Goal: Information Seeking & Learning: Check status

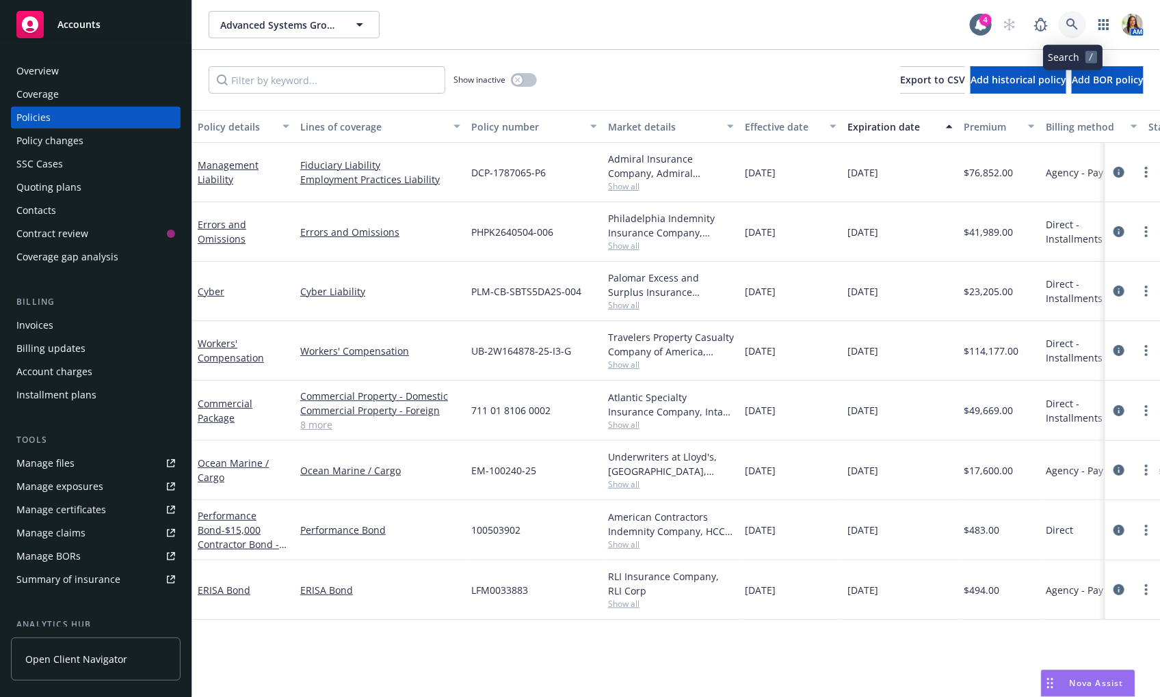
click at [1073, 23] on icon at bounding box center [1072, 24] width 12 height 12
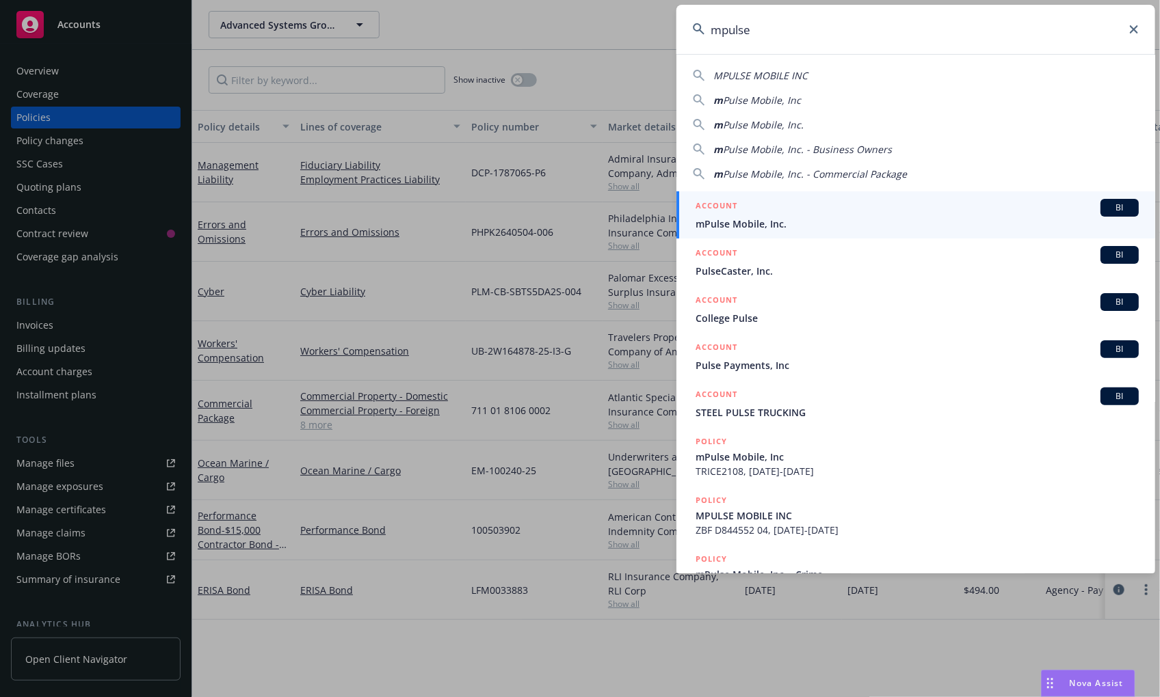
type input "mpulse"
click at [844, 226] on span "mPulse Mobile, Inc." at bounding box center [916, 224] width 443 height 14
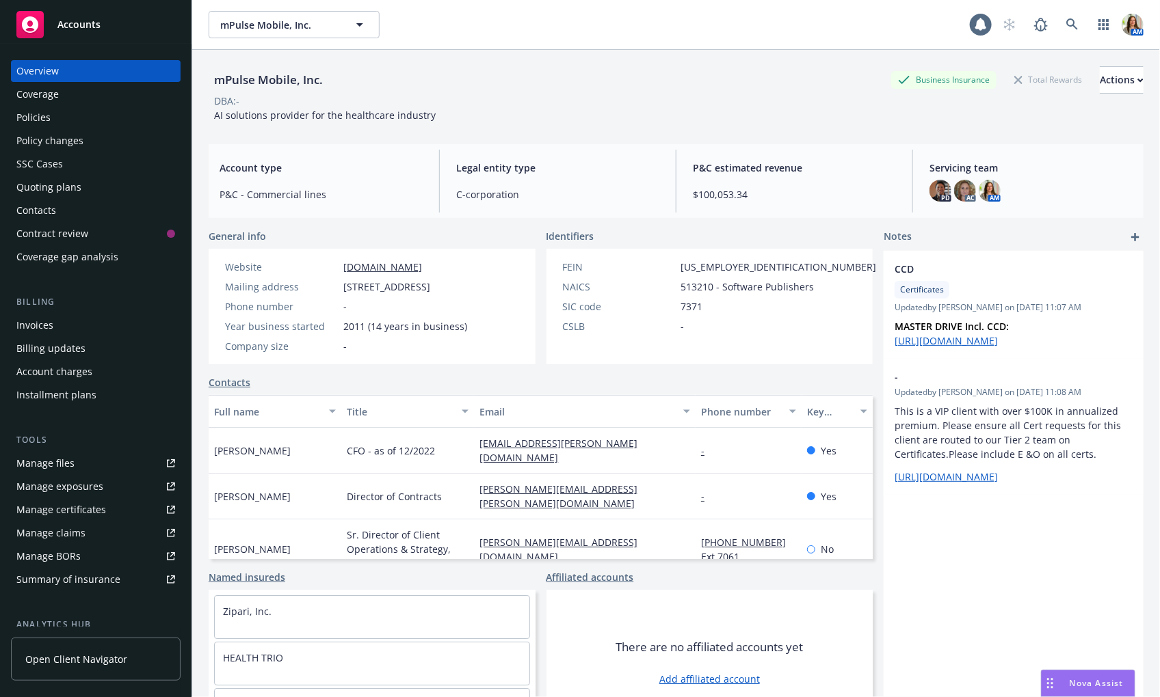
click at [60, 137] on div "Policy changes" at bounding box center [49, 141] width 67 height 22
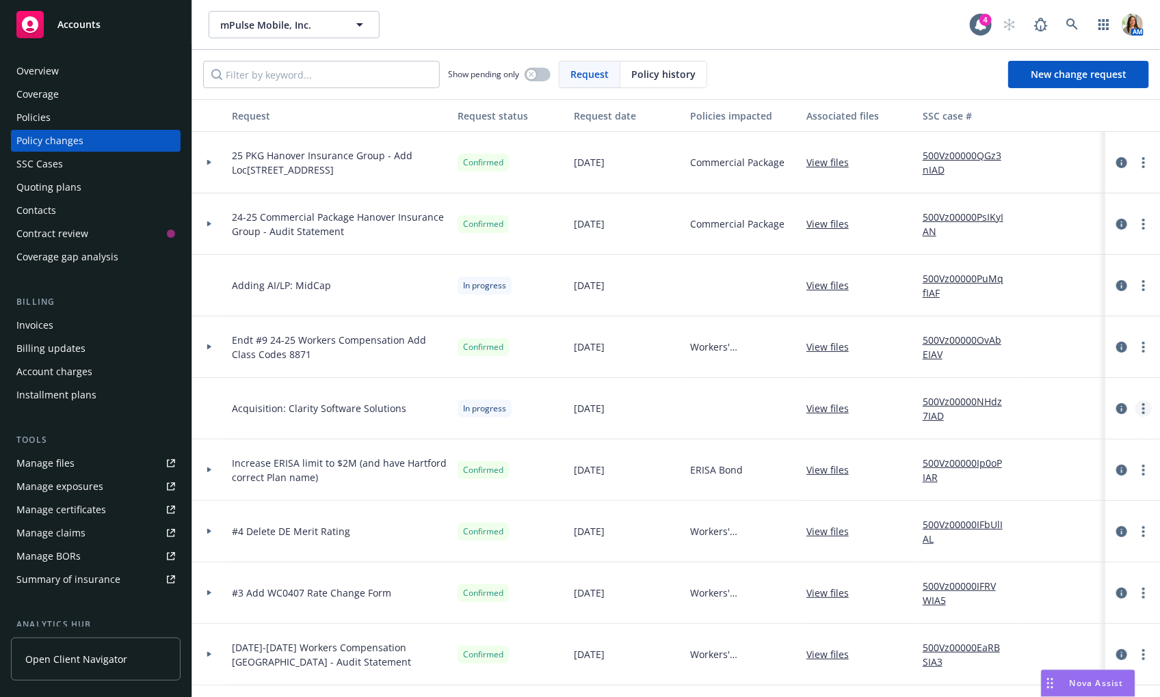
click at [1148, 407] on link "more" at bounding box center [1143, 409] width 16 height 16
click at [1008, 435] on link "Copy logging email" at bounding box center [1034, 436] width 235 height 27
click at [1143, 410] on icon "more" at bounding box center [1143, 408] width 3 height 11
click at [1093, 437] on link "Copy logging email" at bounding box center [1034, 436] width 235 height 27
click at [1072, 31] on link at bounding box center [1071, 24] width 27 height 27
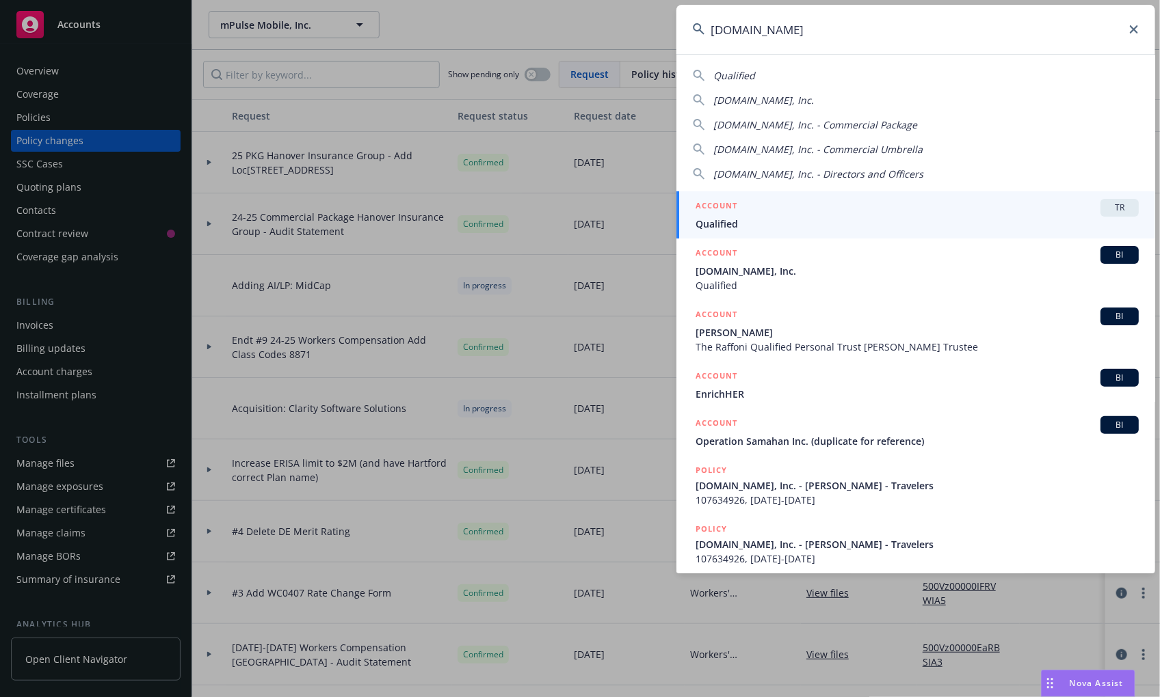
type input "qualified.com"
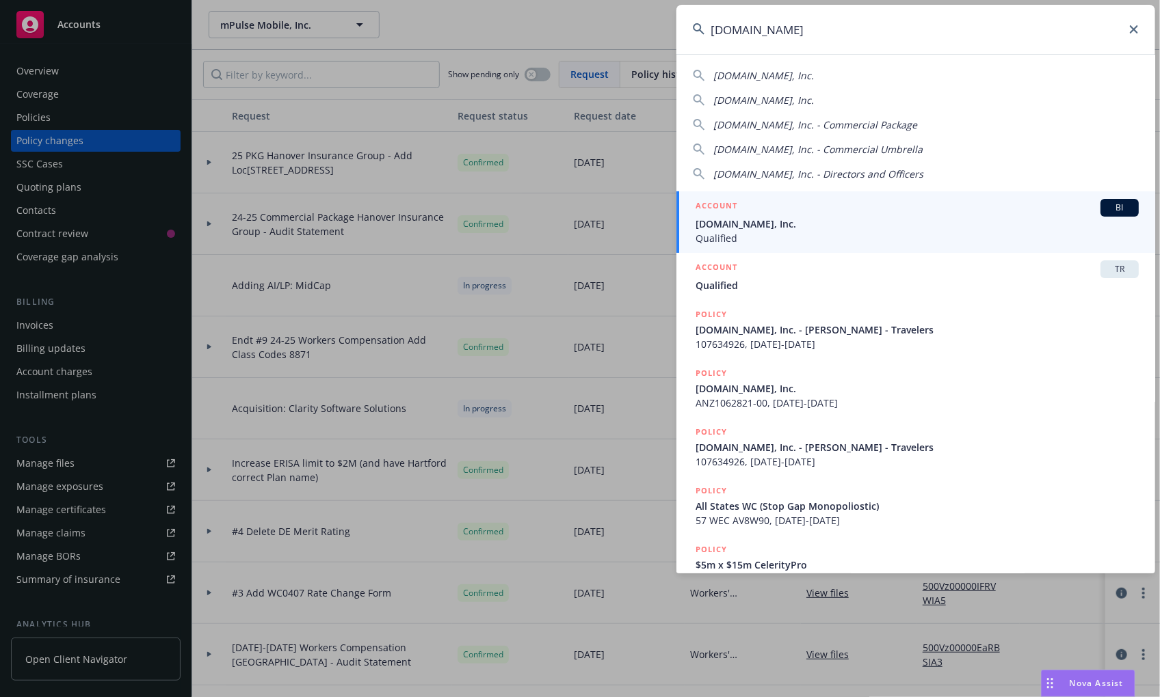
click at [765, 222] on span "Qualified.com, Inc." at bounding box center [916, 224] width 443 height 14
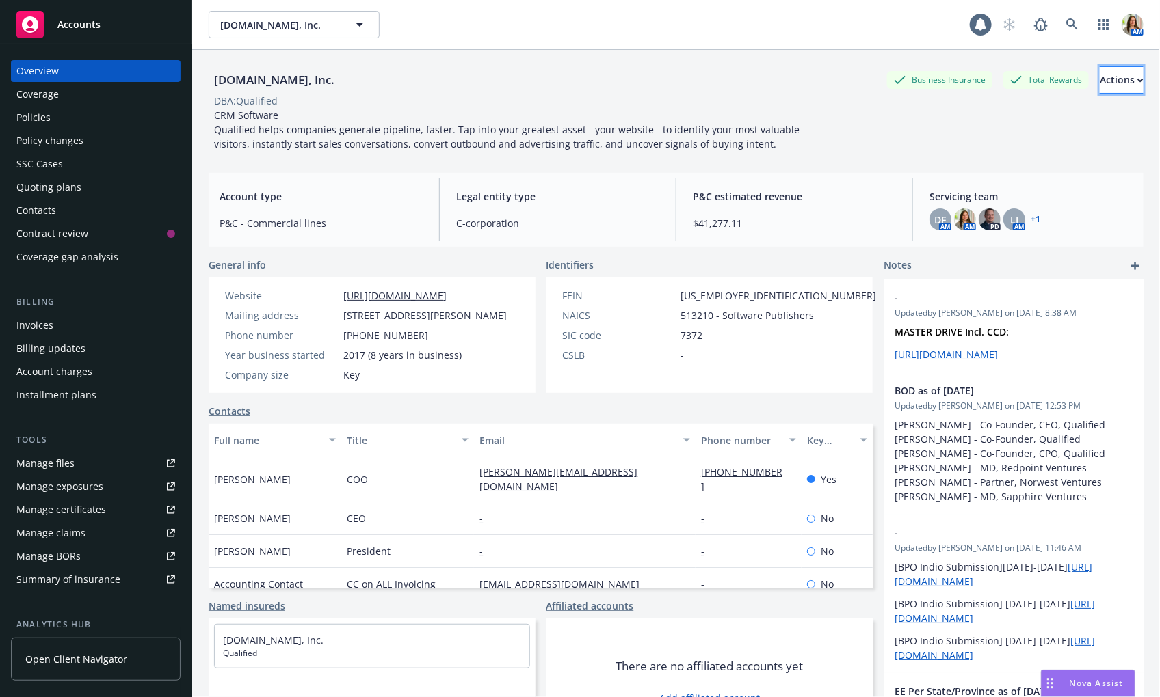
click at [1108, 71] on div "Actions" at bounding box center [1121, 80] width 44 height 26
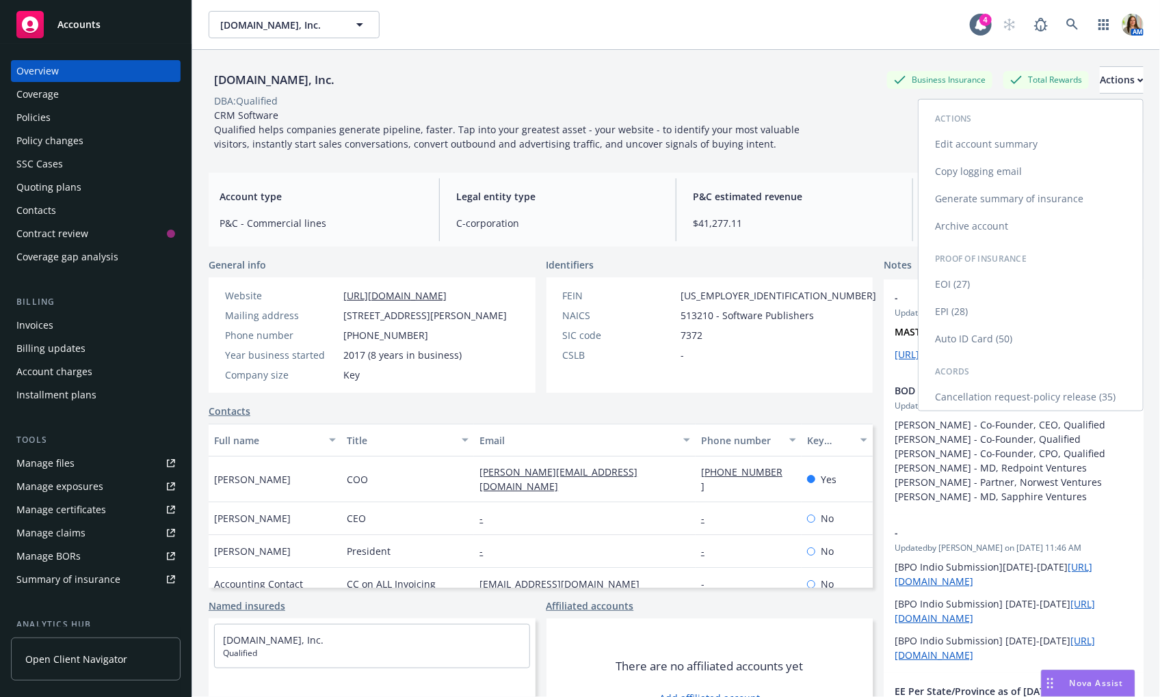
click at [993, 164] on link "Copy logging email" at bounding box center [1030, 171] width 224 height 27
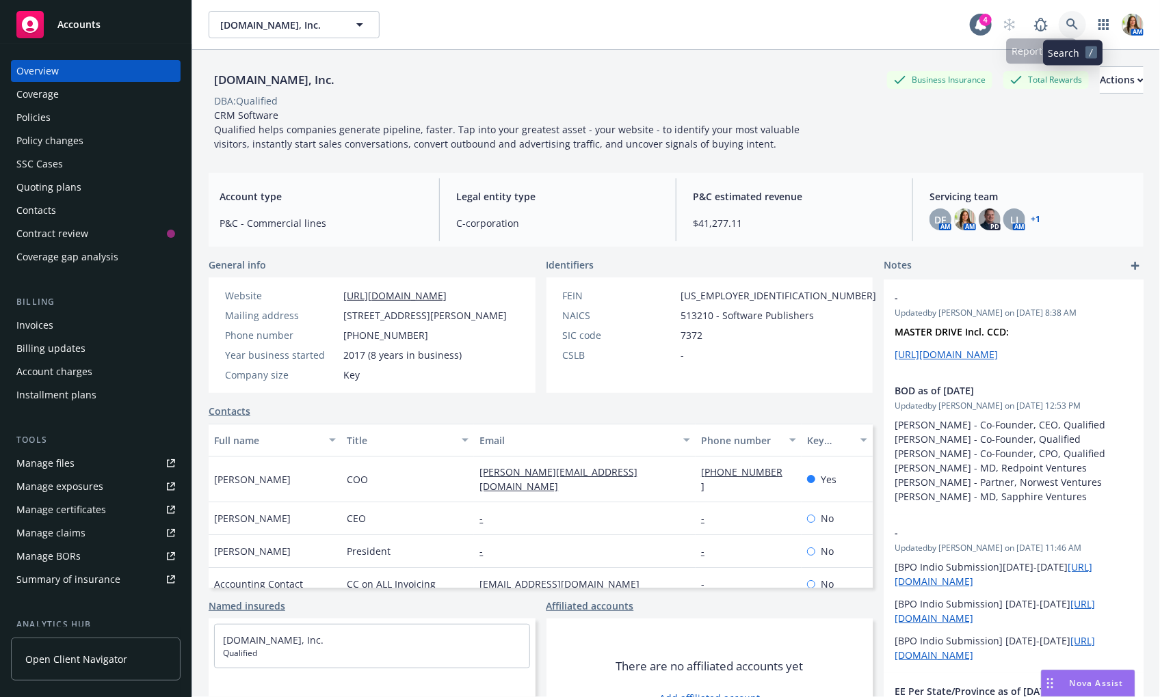
click at [1075, 27] on icon at bounding box center [1072, 24] width 12 height 12
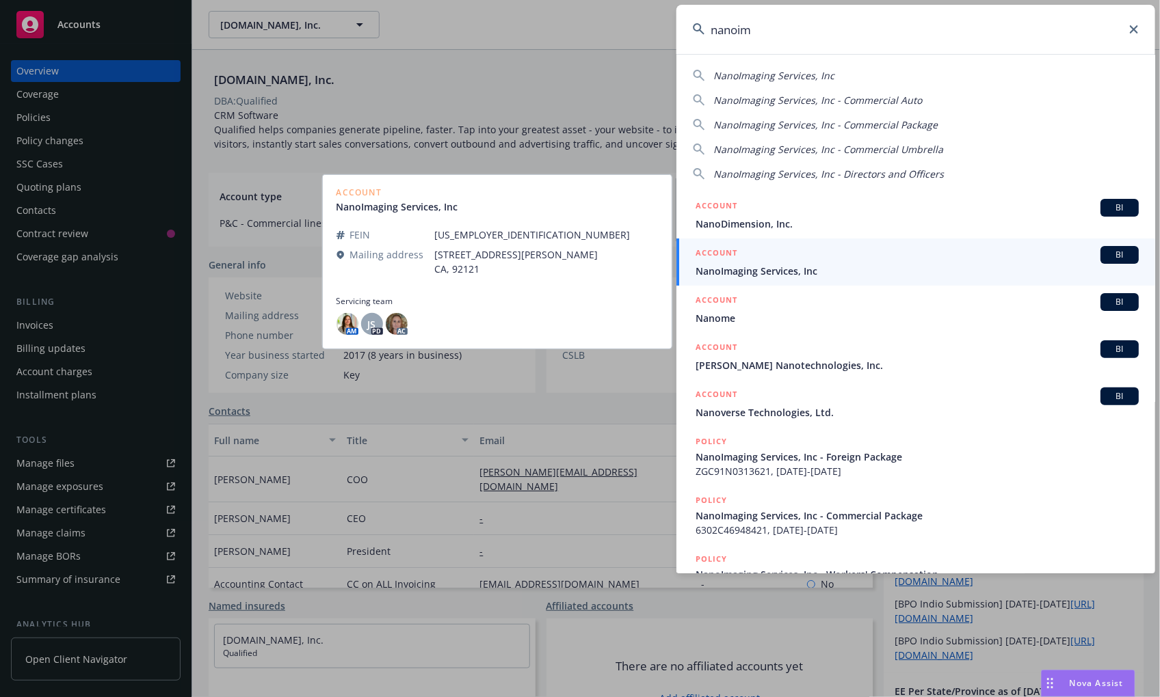
type input "nanoim"
click at [851, 258] on div "ACCOUNT BI" at bounding box center [916, 255] width 443 height 18
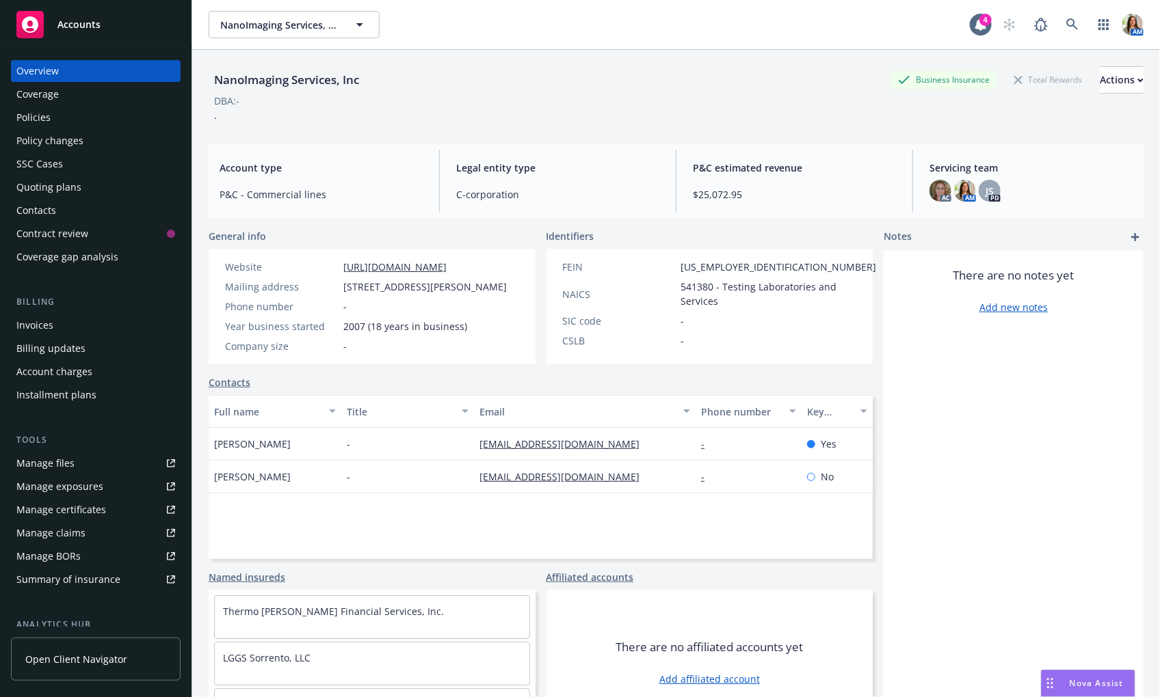
click at [107, 185] on div "Quoting plans" at bounding box center [95, 187] width 159 height 22
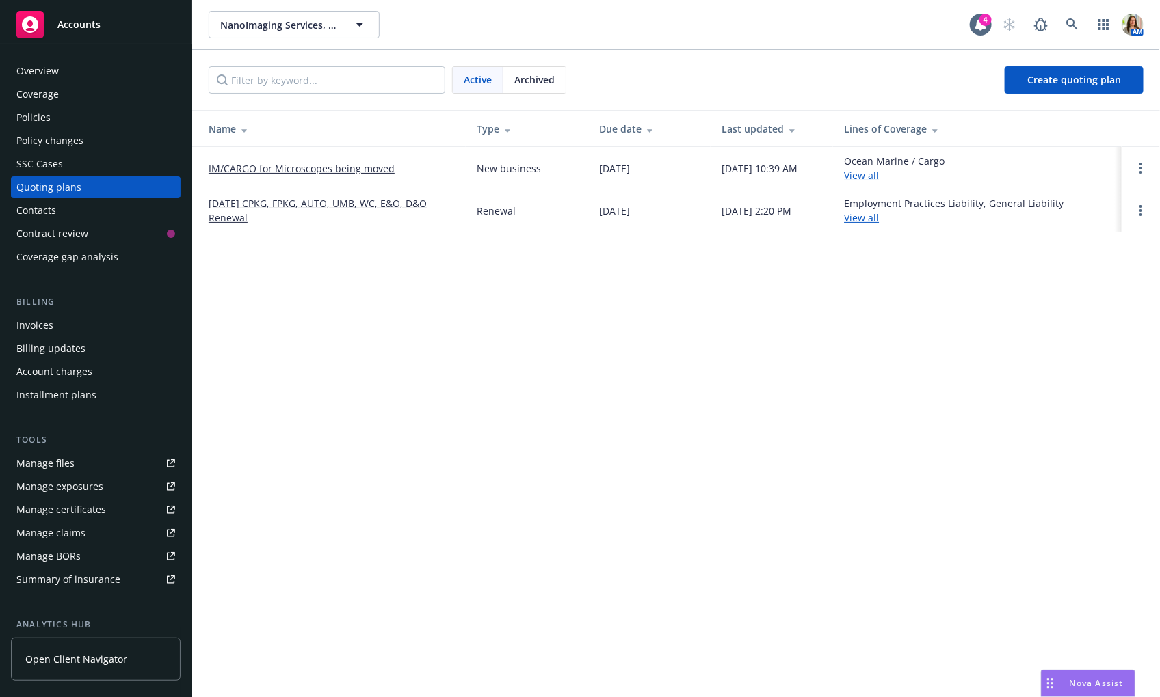
click at [247, 200] on link "09/01/25 CPKG, FPKG, AUTO, UMB, WC, E&O, D&O Renewal" at bounding box center [332, 210] width 246 height 29
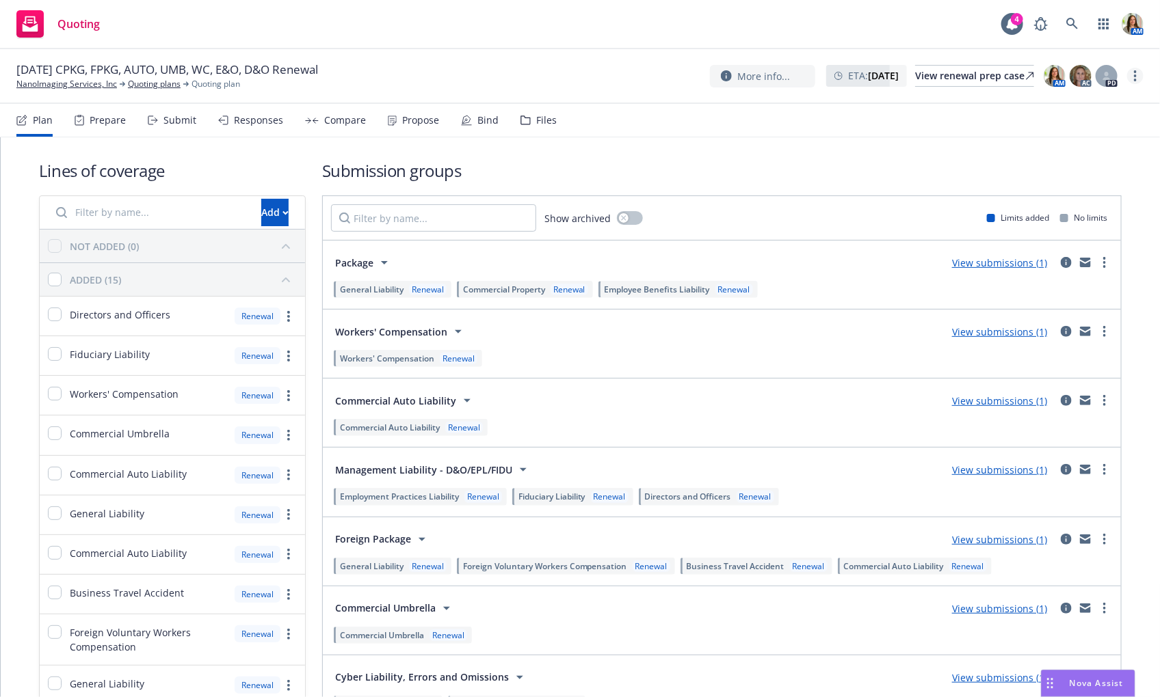
click at [1138, 70] on link "more" at bounding box center [1135, 76] width 16 height 16
click at [1055, 96] on link "Copy logging email" at bounding box center [1067, 103] width 152 height 27
click at [1065, 28] on link at bounding box center [1071, 23] width 27 height 27
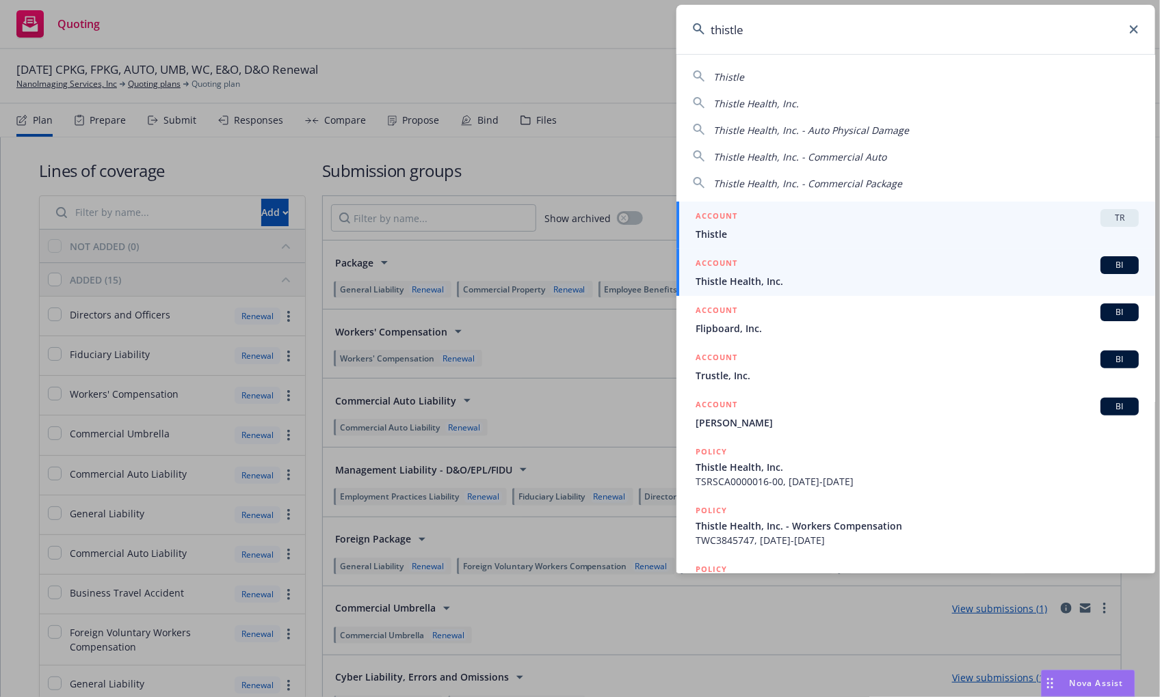
type input "thistle"
click at [769, 273] on div "ACCOUNT BI" at bounding box center [916, 265] width 443 height 18
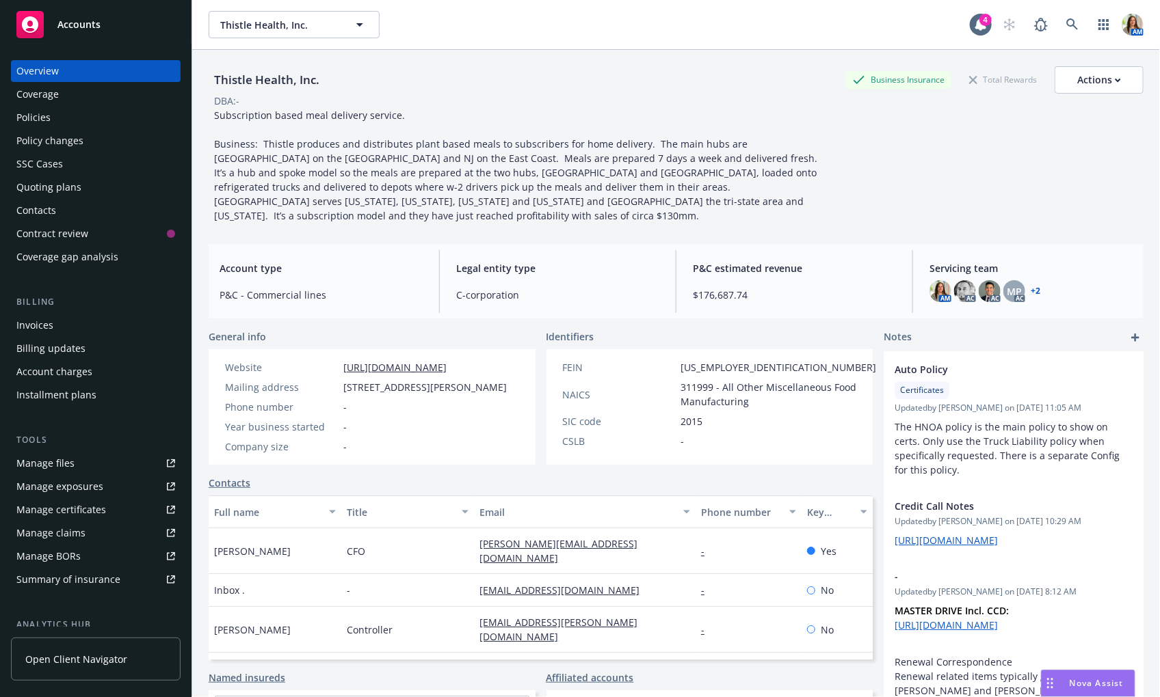
click at [147, 144] on div "Policy changes" at bounding box center [95, 141] width 159 height 22
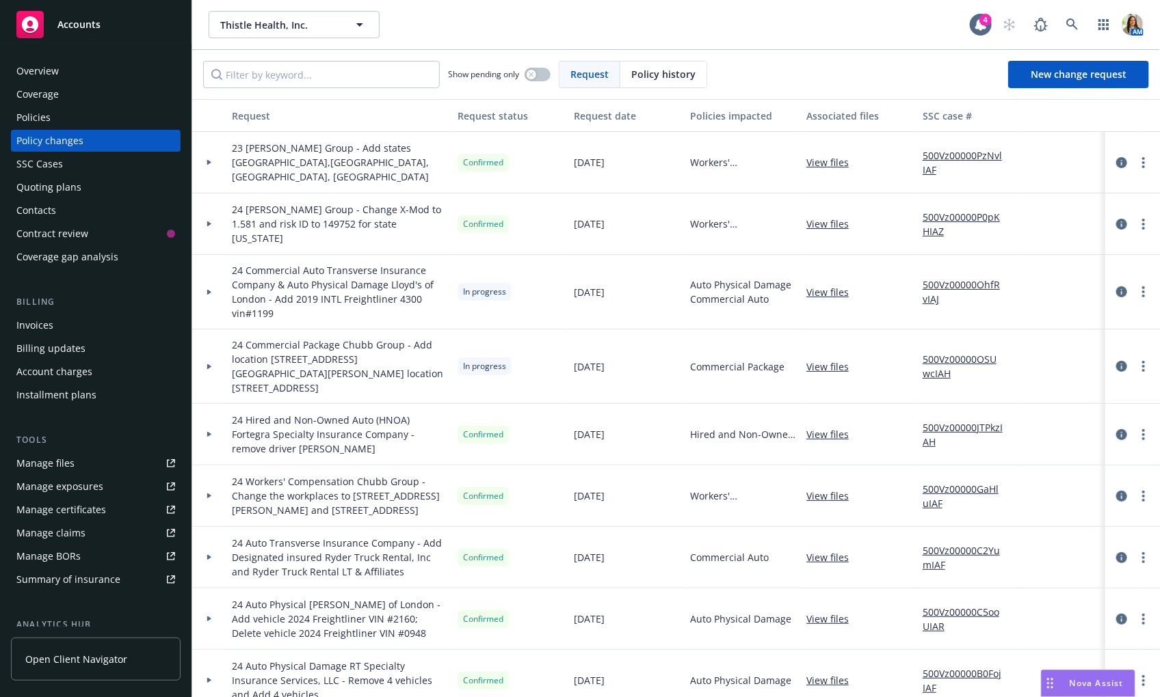
click at [614, 117] on div "Request date" at bounding box center [626, 116] width 105 height 14
click at [289, 77] on input "Filter by keyword..." at bounding box center [321, 74] width 237 height 27
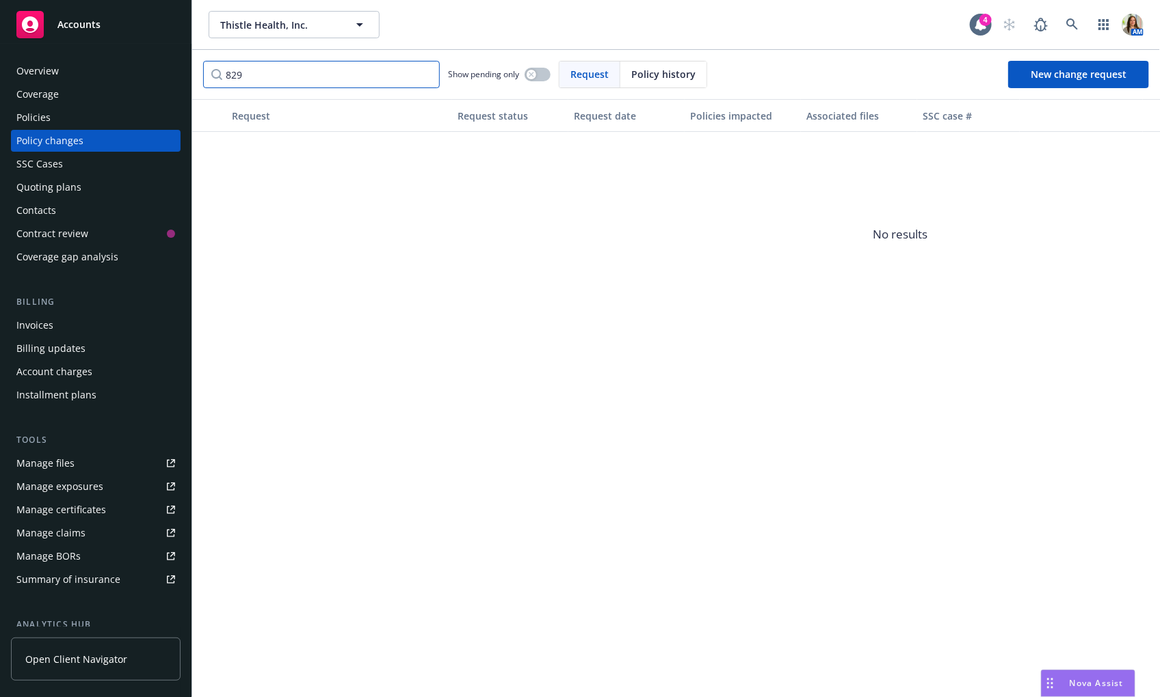
type input "829"
click at [82, 111] on div "Policies" at bounding box center [95, 118] width 159 height 22
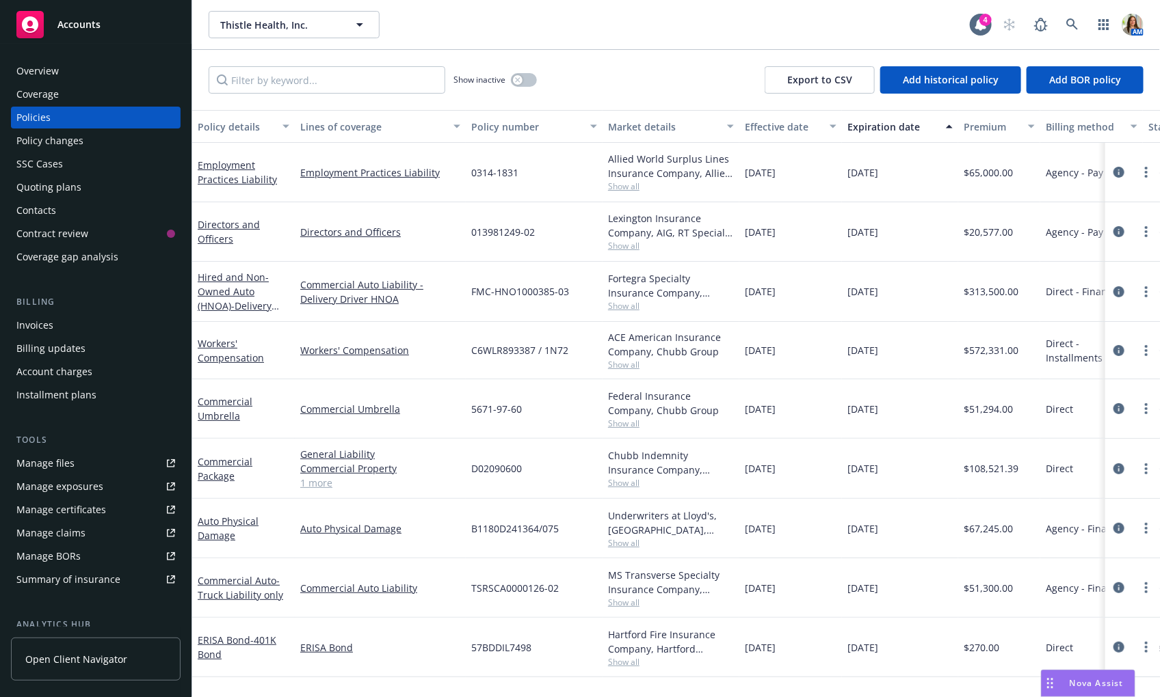
click at [1129, 348] on div at bounding box center [1132, 351] width 44 height 16
click at [1119, 348] on icon "circleInformation" at bounding box center [1118, 350] width 11 height 11
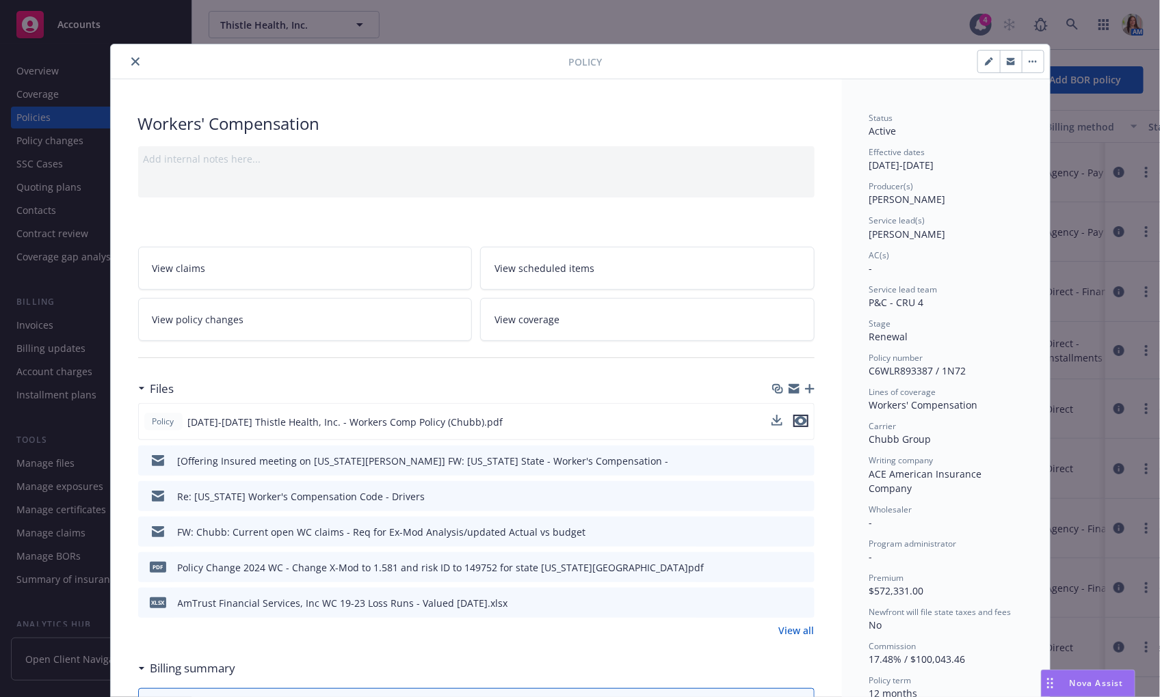
click at [804, 418] on icon "preview file" at bounding box center [800, 421] width 12 height 10
click at [804, 418] on icon at bounding box center [802, 421] width 11 height 11
click at [137, 59] on icon "close" at bounding box center [135, 61] width 8 height 8
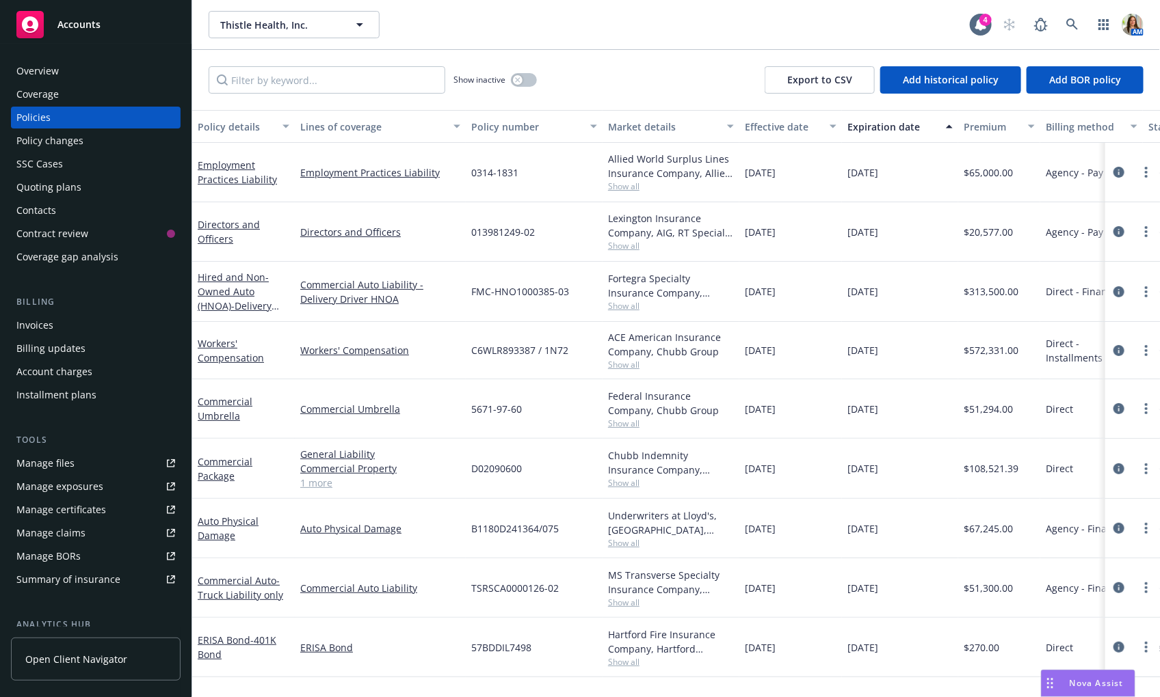
click at [83, 185] on div "Quoting plans" at bounding box center [95, 187] width 159 height 22
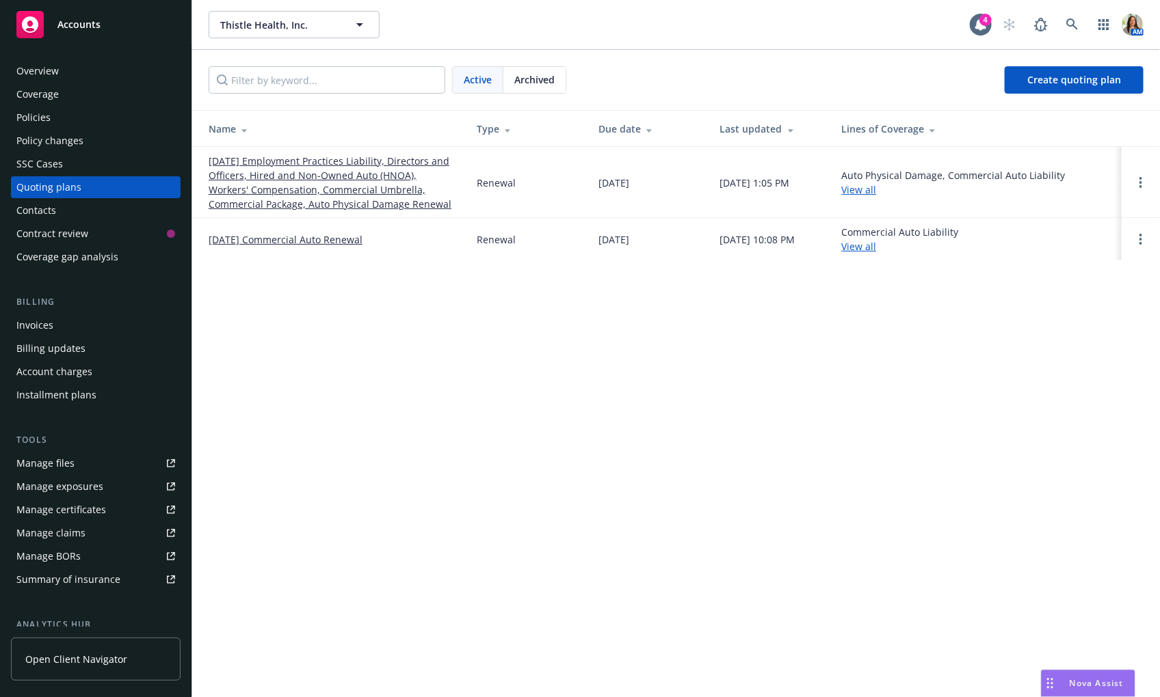
click at [254, 196] on link "[DATE] Employment Practices Liability, Directors and Officers, Hired and Non-Ow…" at bounding box center [332, 182] width 246 height 57
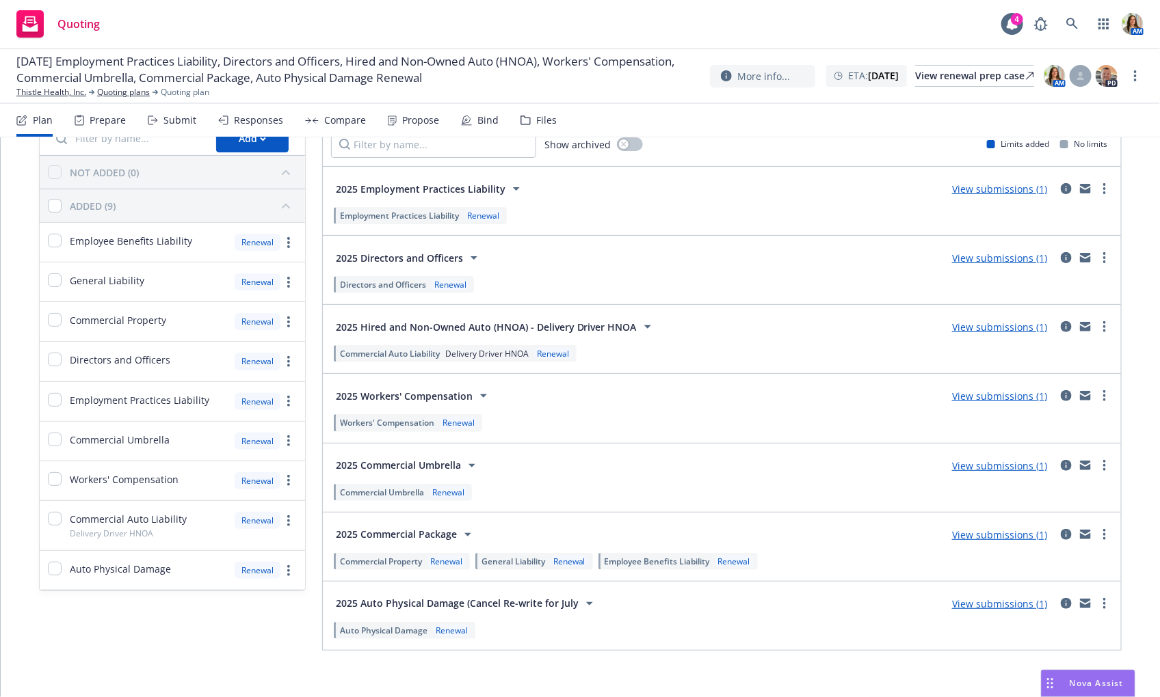
scroll to position [85, 0]
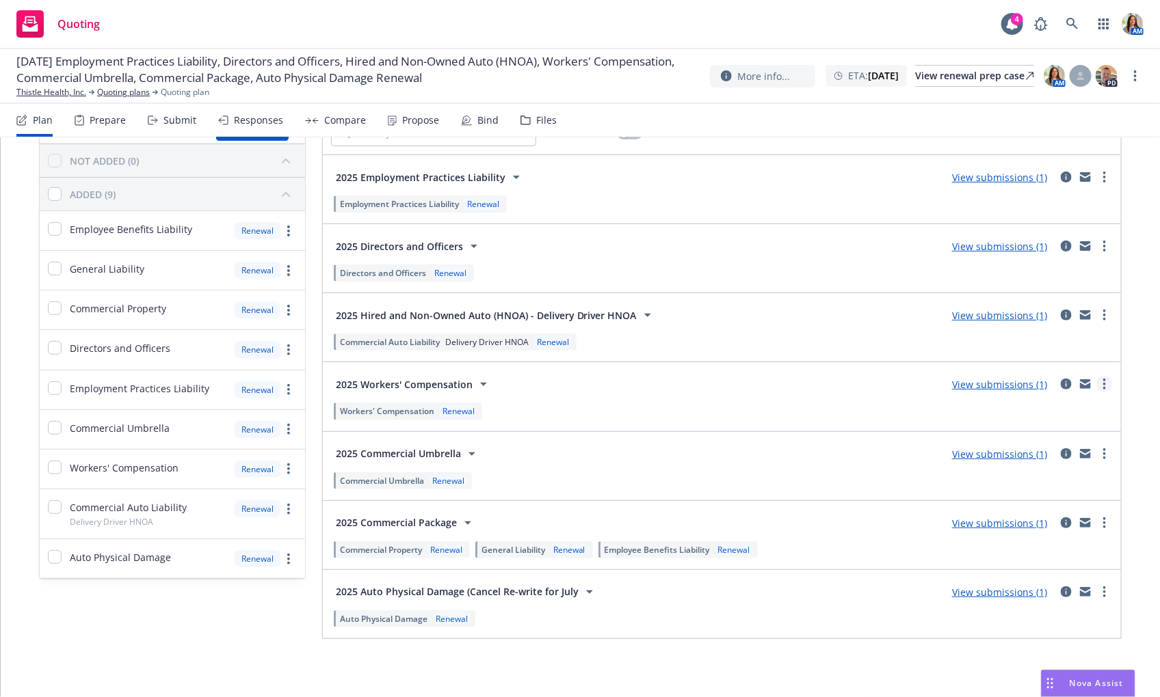
click at [1106, 385] on link "more" at bounding box center [1104, 384] width 16 height 16
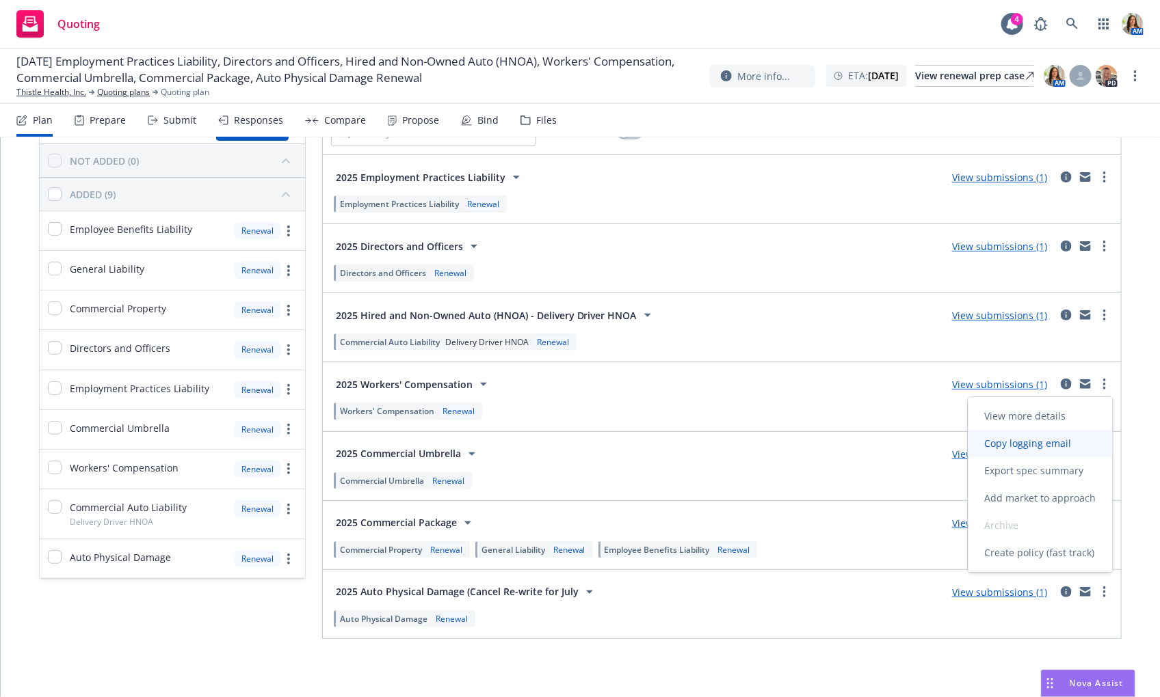
click at [1012, 443] on span "Copy logging email" at bounding box center [1028, 444] width 120 height 13
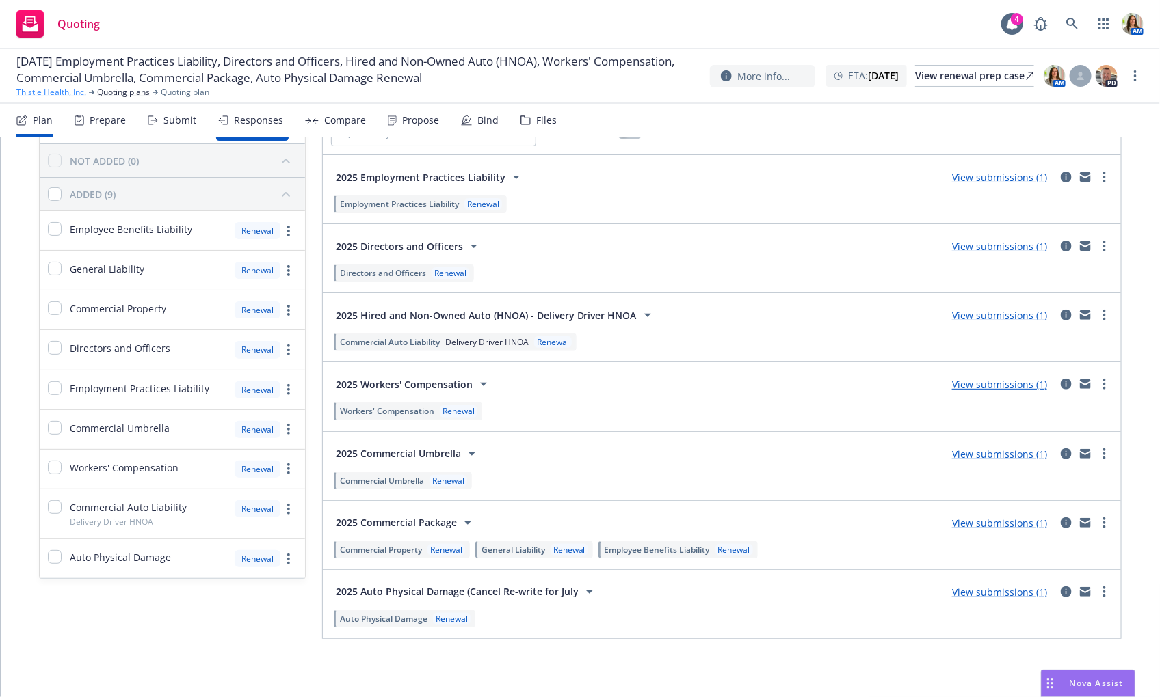
click at [56, 92] on link "Thistle Health, Inc." at bounding box center [51, 92] width 70 height 12
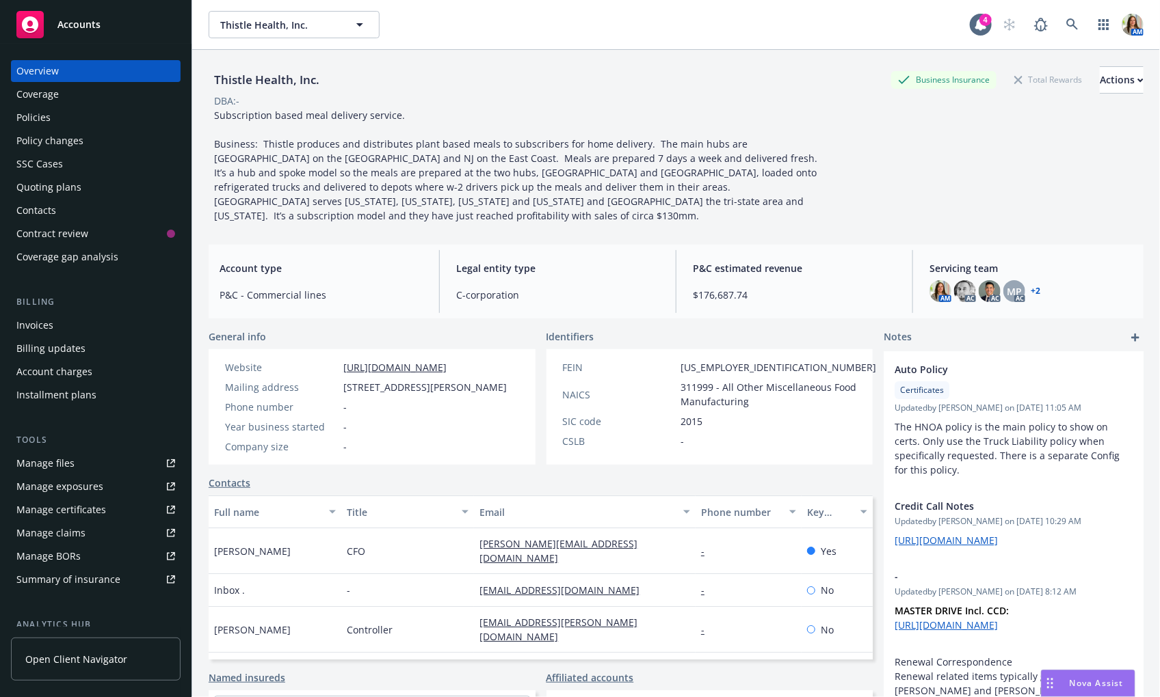
click at [127, 114] on div "Policies" at bounding box center [95, 118] width 159 height 22
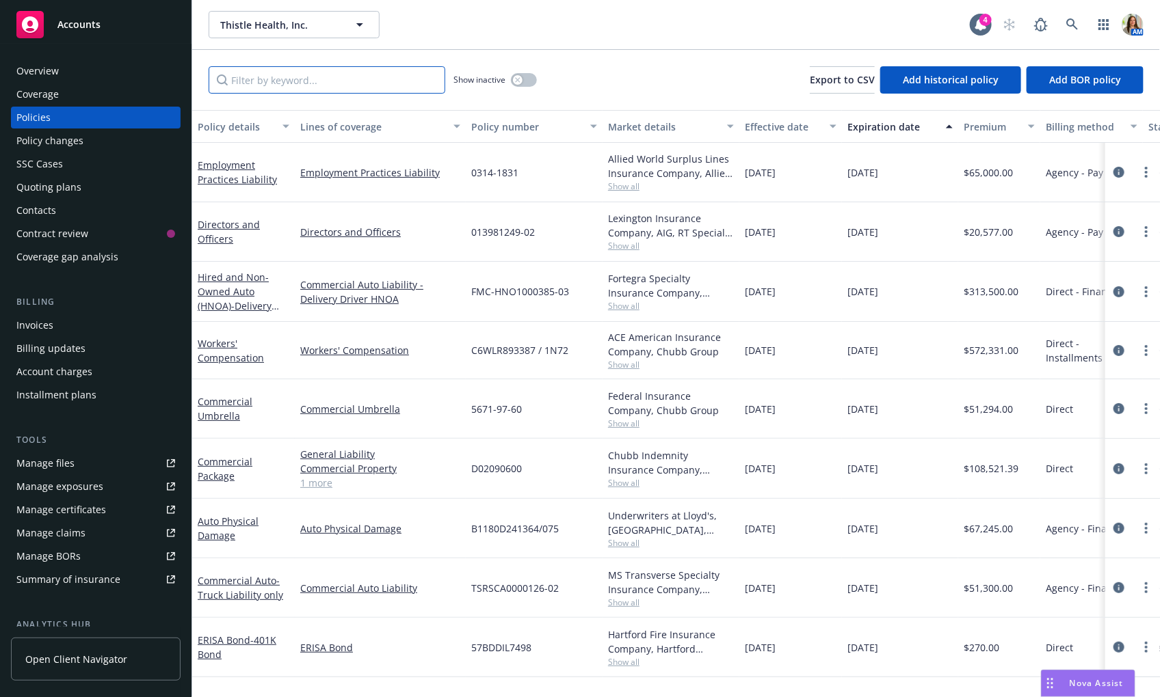
click at [308, 84] on input "Filter by keyword..." at bounding box center [327, 79] width 237 height 27
paste input "764003"
type input "764003"
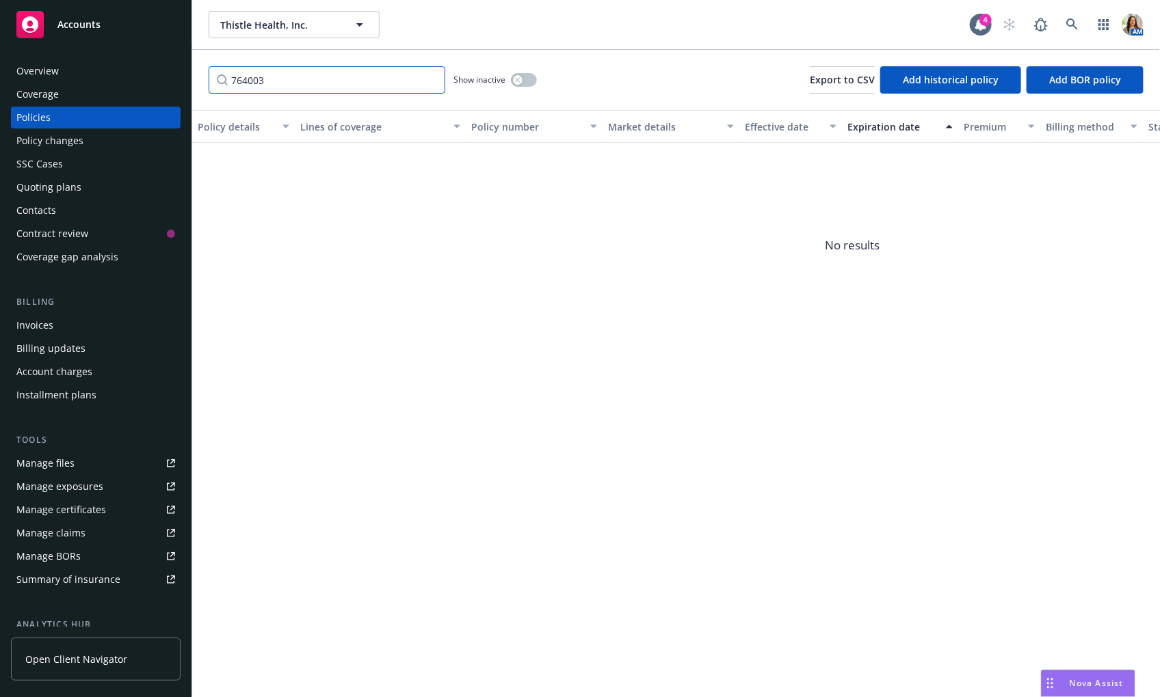
click at [432, 81] on input "764003" at bounding box center [327, 79] width 237 height 27
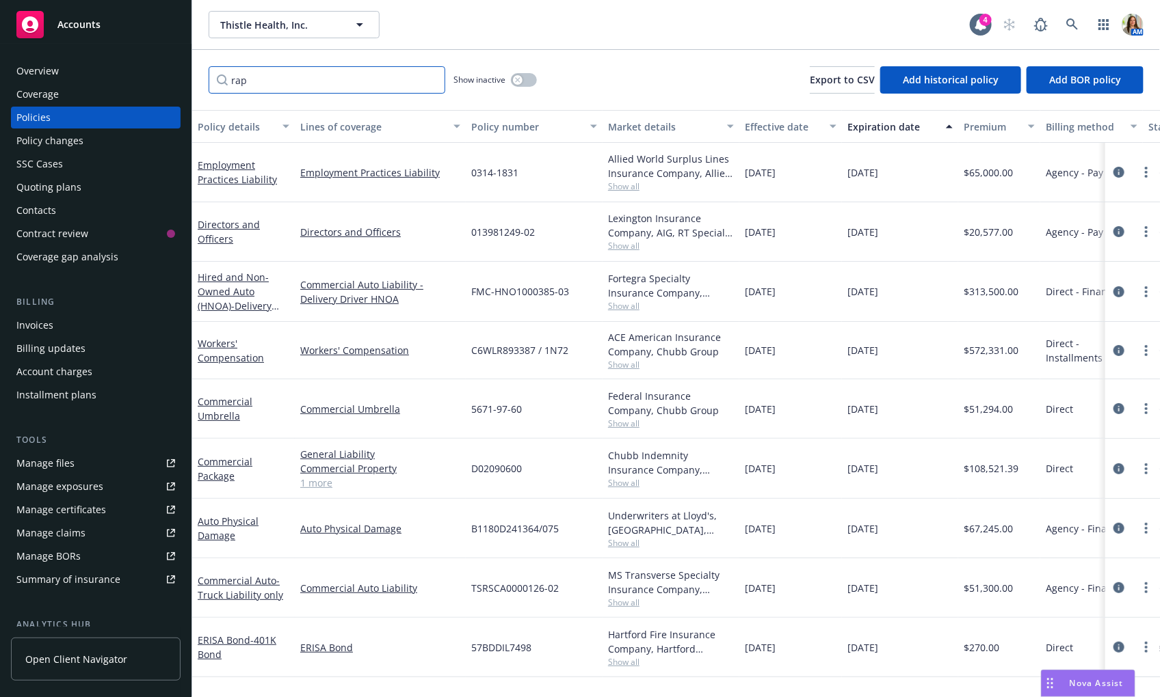
type input "raph"
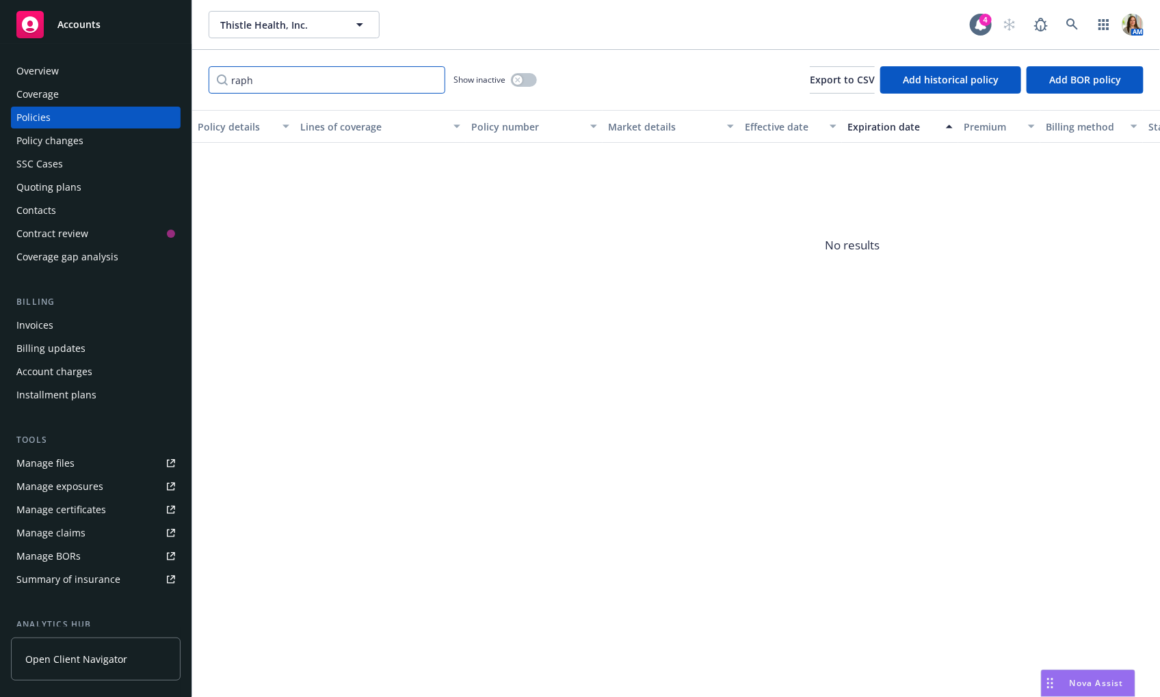
click at [317, 67] on input "raph" at bounding box center [327, 79] width 237 height 27
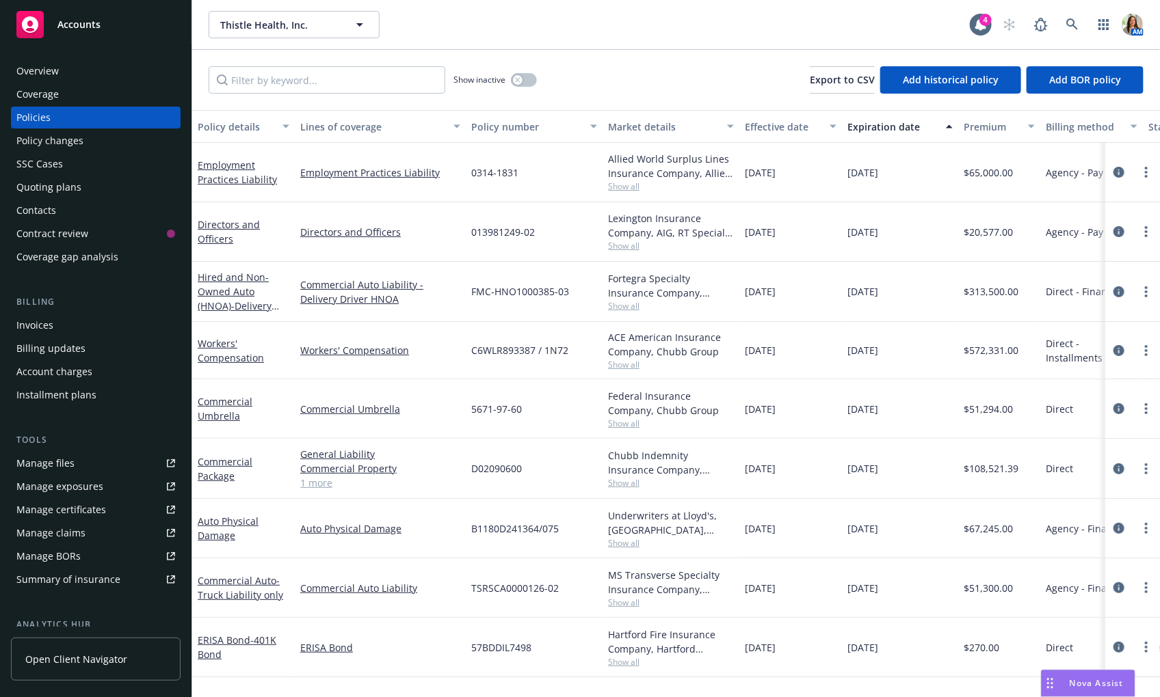
click at [98, 535] on link "Manage claims" at bounding box center [96, 533] width 170 height 22
click at [47, 62] on div "Overview" at bounding box center [37, 71] width 42 height 22
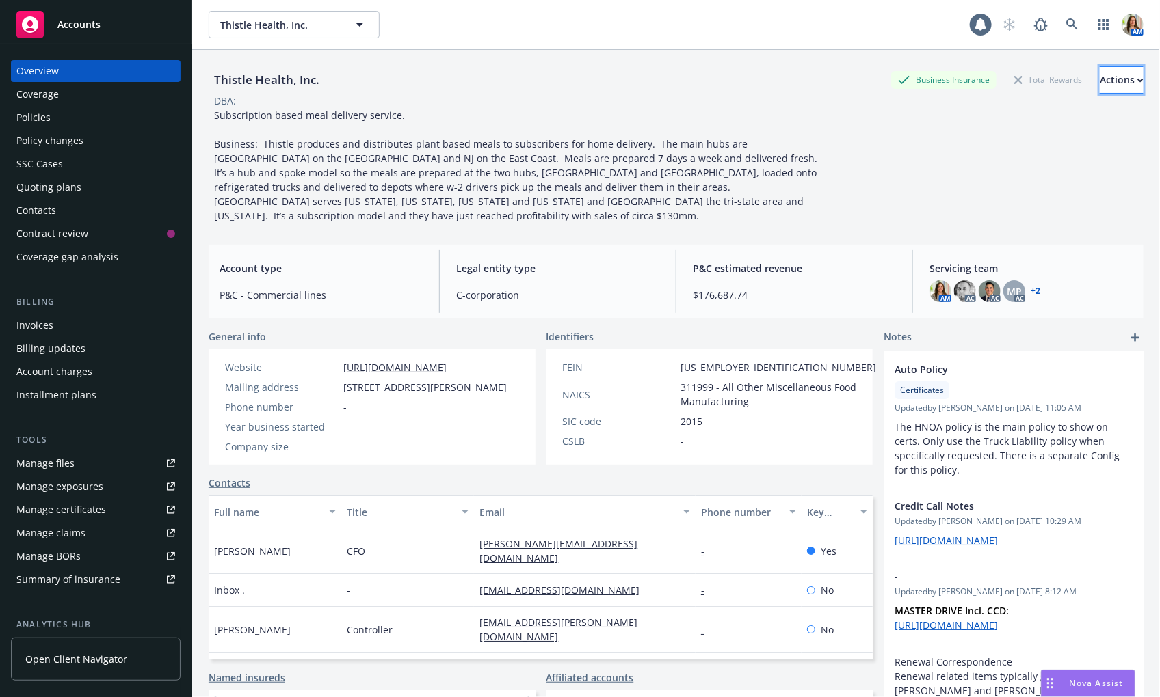
click at [1099, 88] on button "Actions" at bounding box center [1121, 79] width 44 height 27
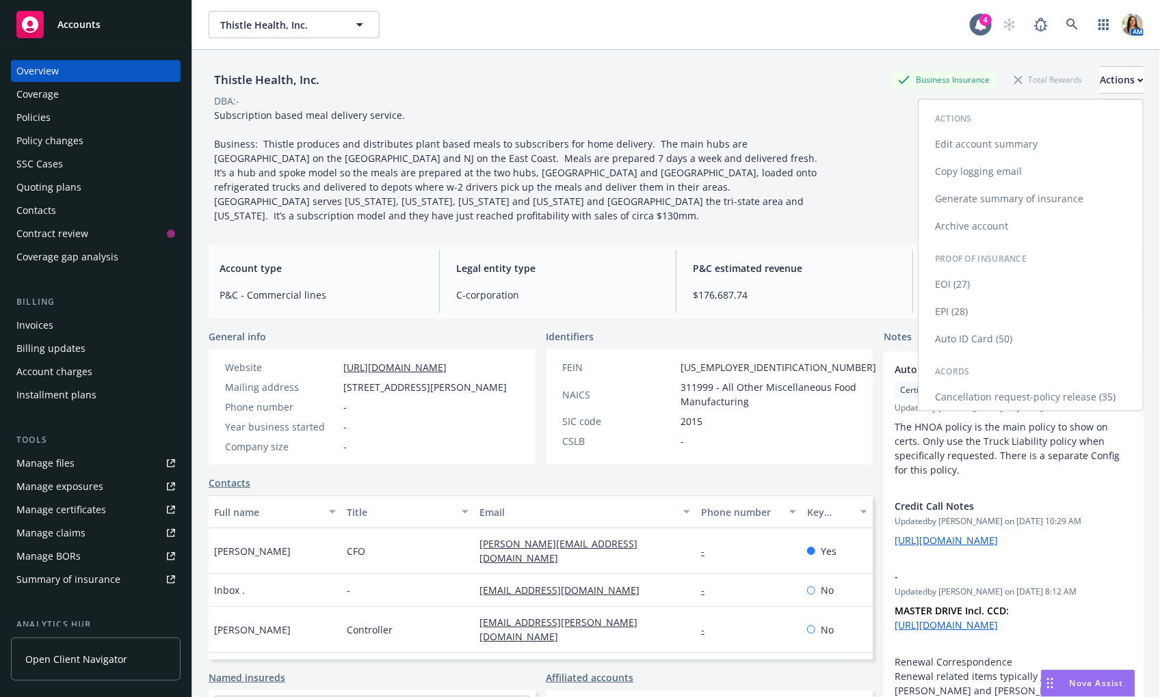
click at [967, 161] on link "Copy logging email" at bounding box center [1030, 171] width 224 height 27
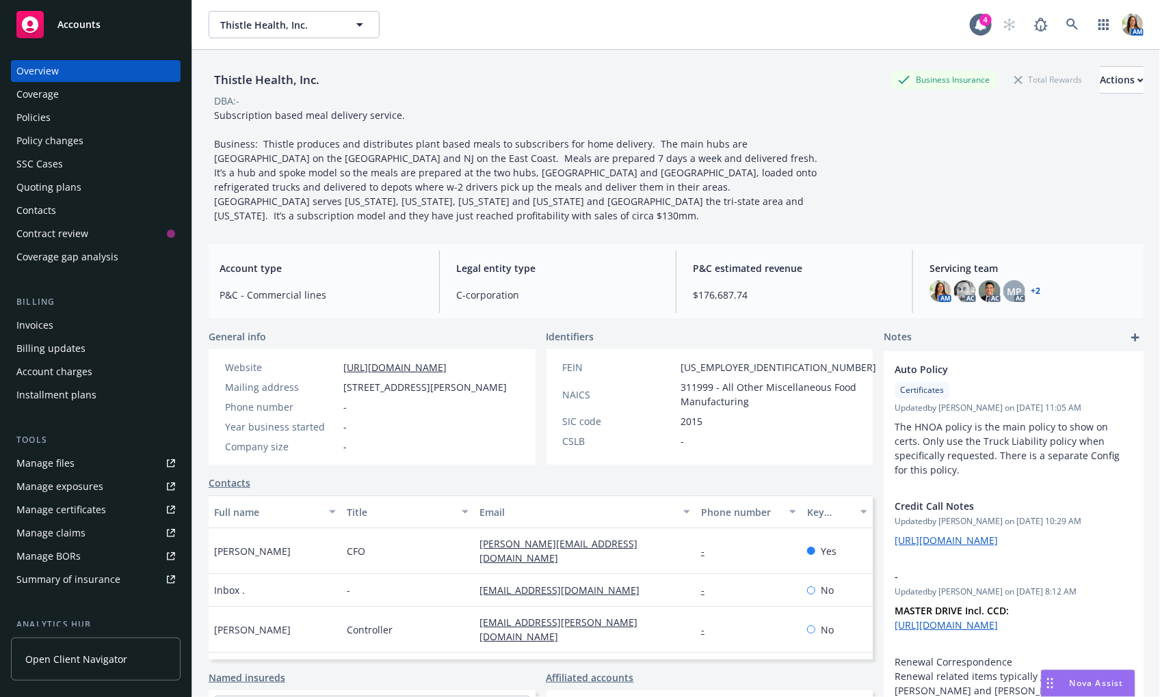
click at [41, 531] on div "Manage claims" at bounding box center [50, 533] width 69 height 22
click at [75, 188] on div "Quoting plans" at bounding box center [48, 187] width 65 height 22
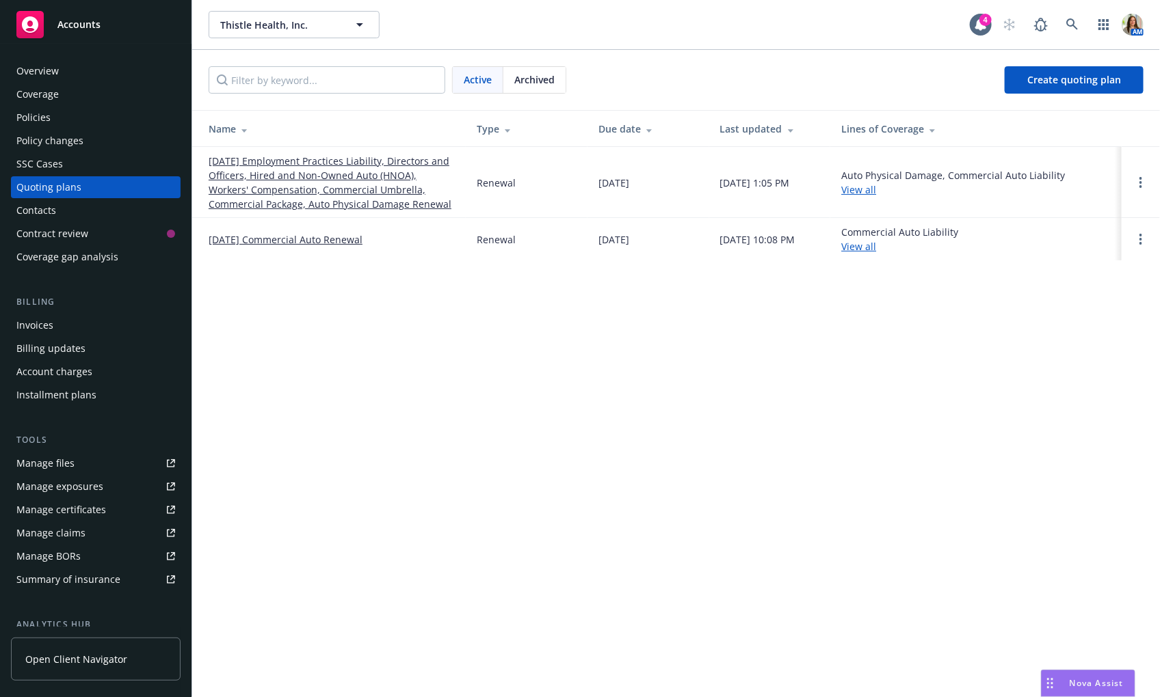
click at [280, 200] on link "[DATE] Employment Practices Liability, Directors and Officers, Hired and Non-Ow…" at bounding box center [332, 182] width 246 height 57
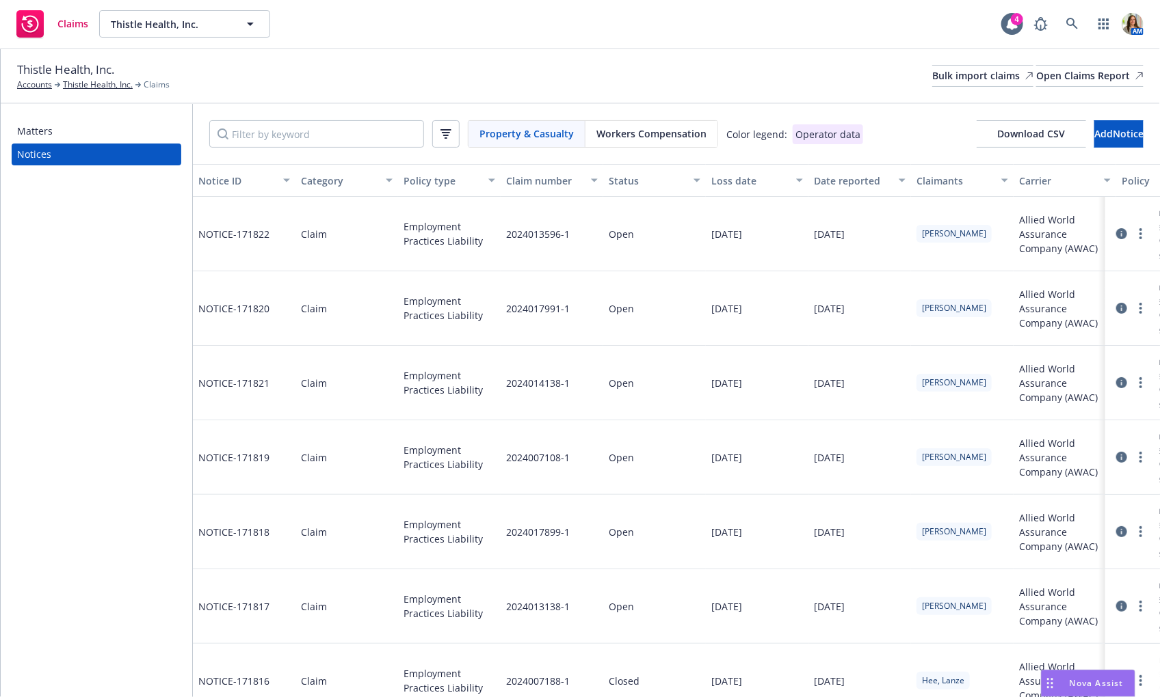
click at [75, 137] on div "Matters" at bounding box center [96, 131] width 159 height 22
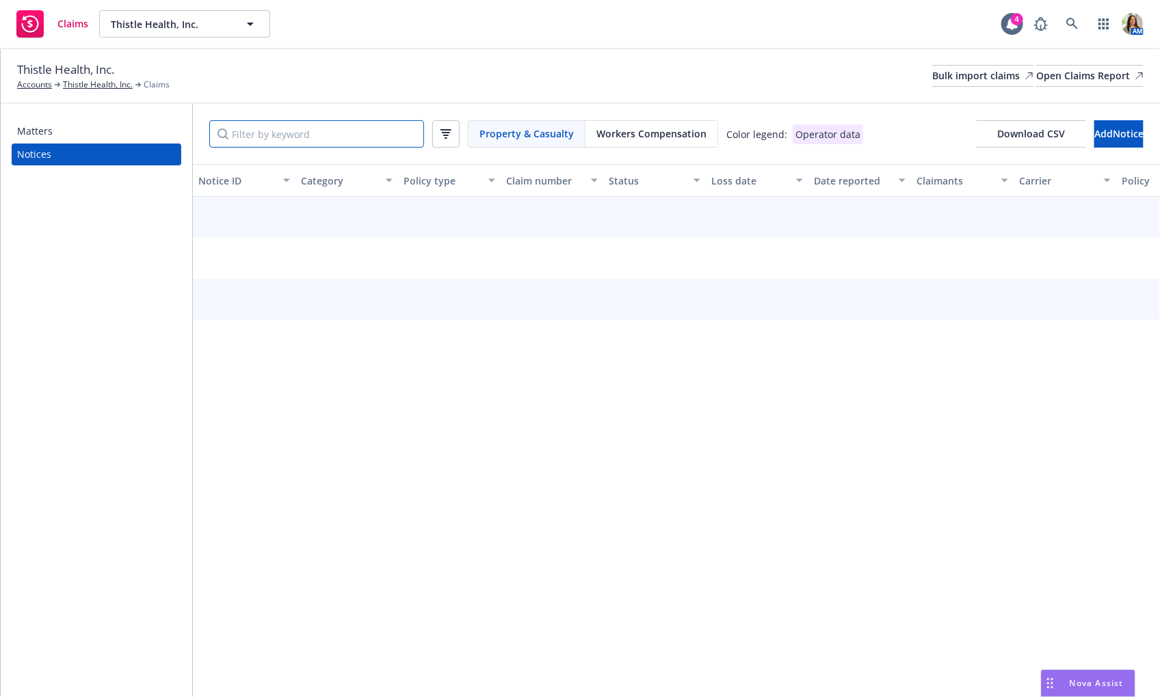
click at [273, 125] on input "Filter by keyword" at bounding box center [316, 133] width 215 height 27
paste input "764003"
type input "764003"
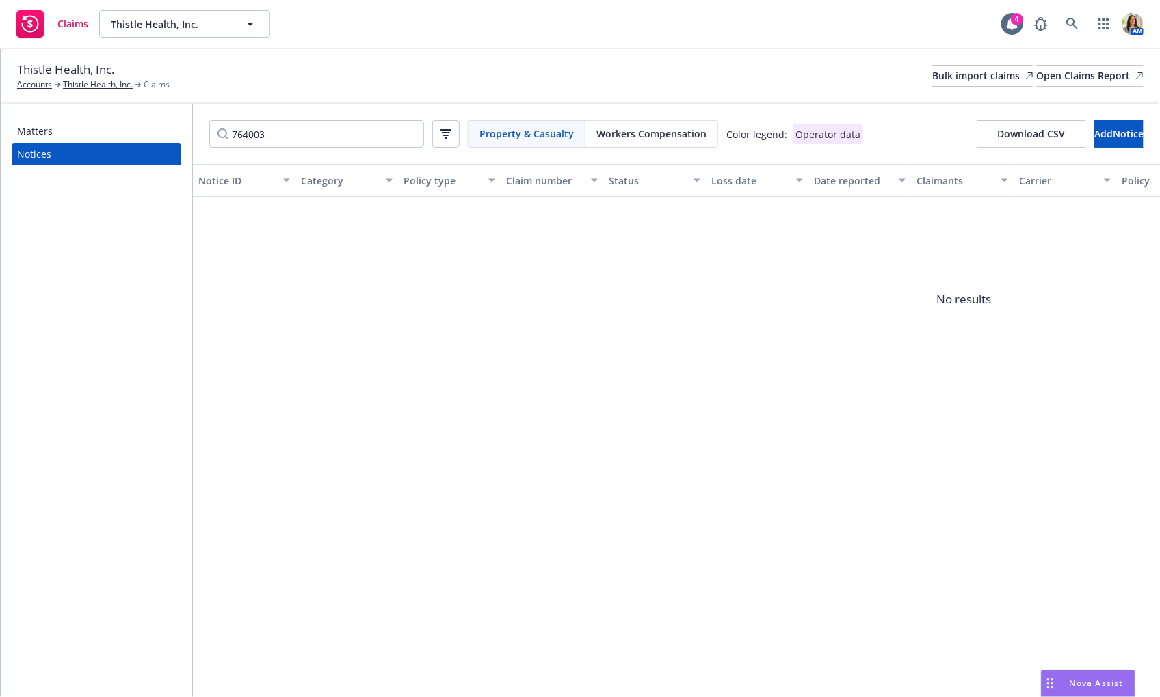
click at [53, 138] on div "Matters" at bounding box center [96, 131] width 159 height 22
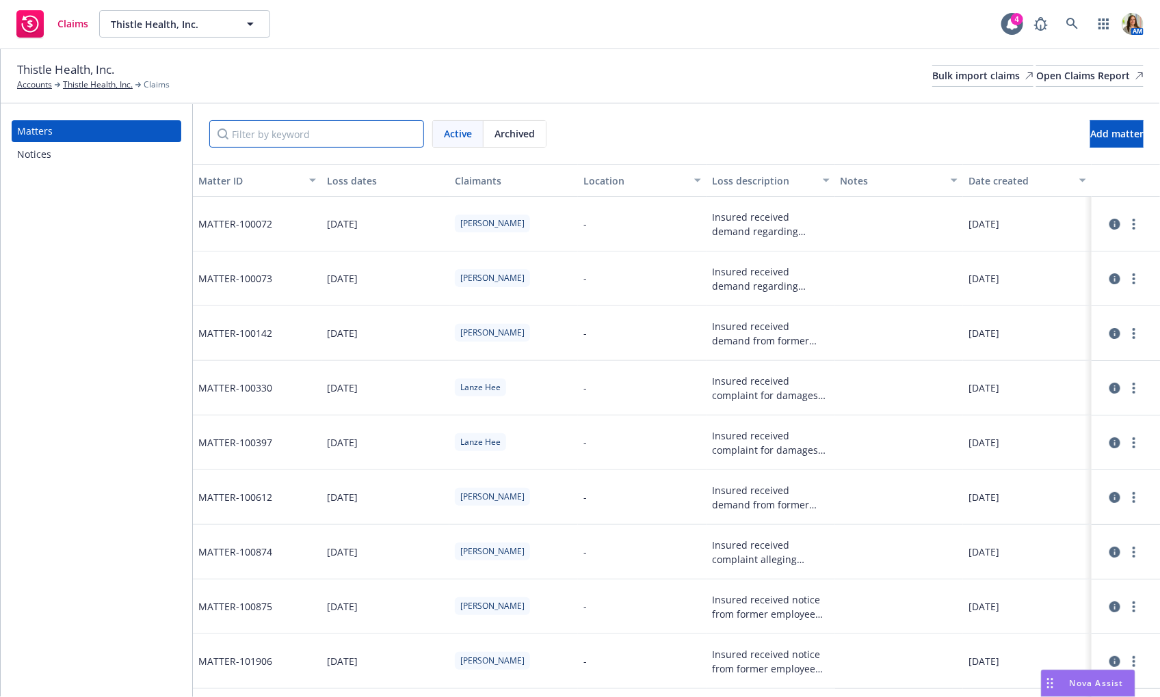
click at [295, 139] on input "Filter by keyword" at bounding box center [316, 133] width 215 height 27
paste input "764003"
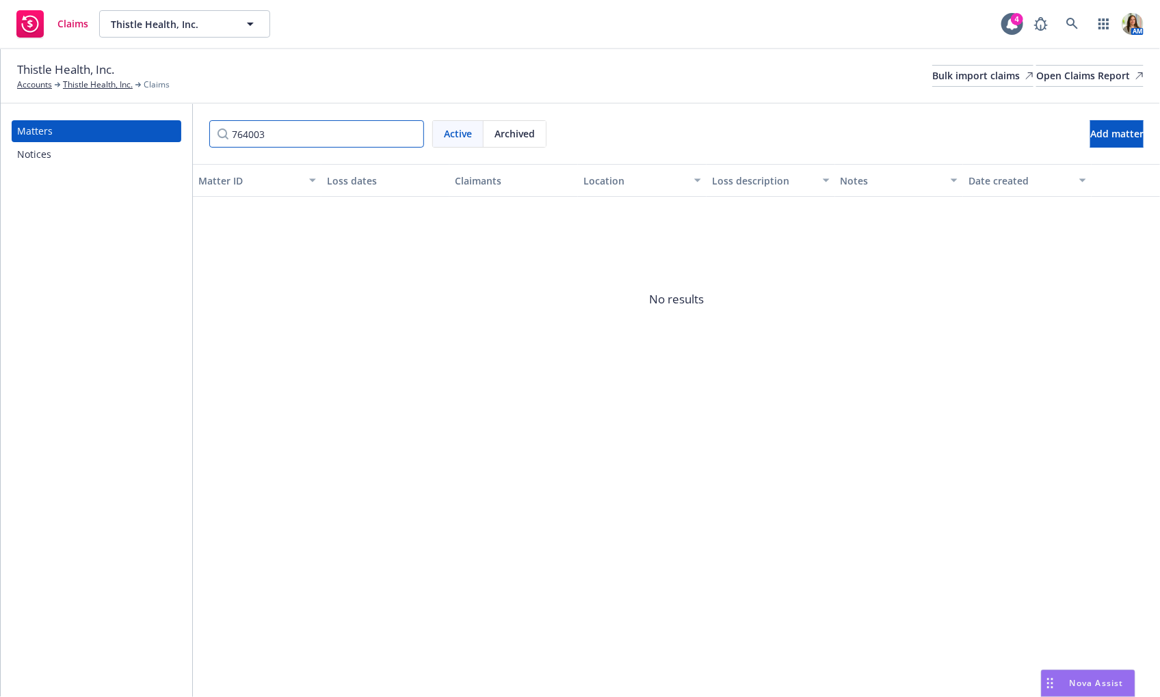
type input "764003"
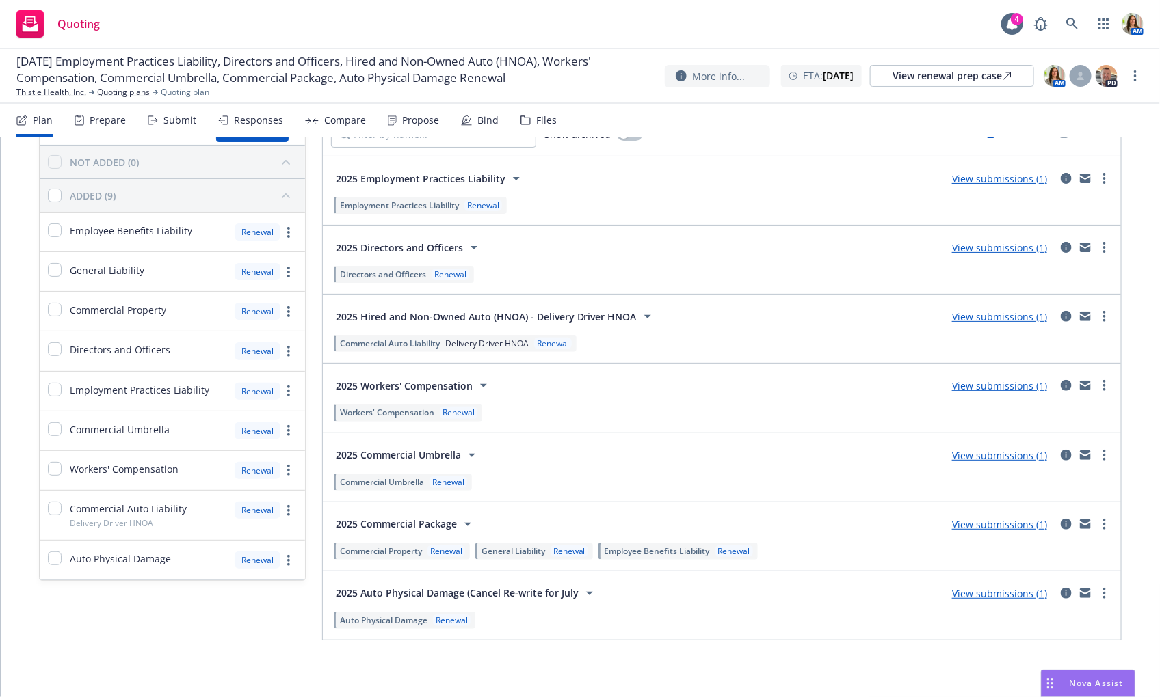
scroll to position [85, 0]
click at [1101, 381] on link "more" at bounding box center [1104, 384] width 16 height 16
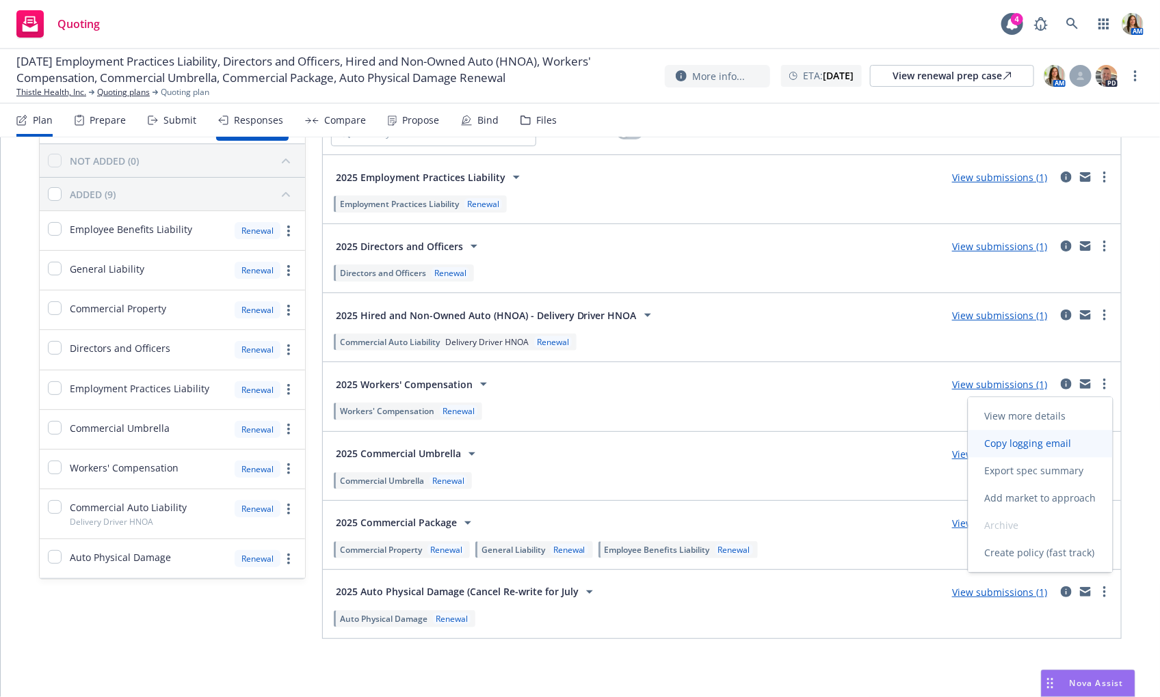
click at [1016, 446] on span "Copy logging email" at bounding box center [1028, 444] width 120 height 13
